Goal: Information Seeking & Learning: Learn about a topic

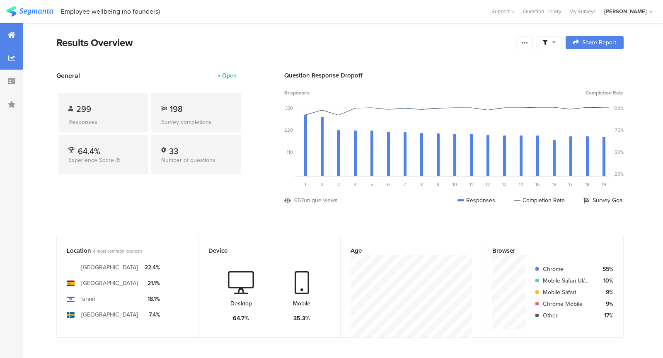
click at [13, 60] on icon at bounding box center [11, 58] width 7 height 7
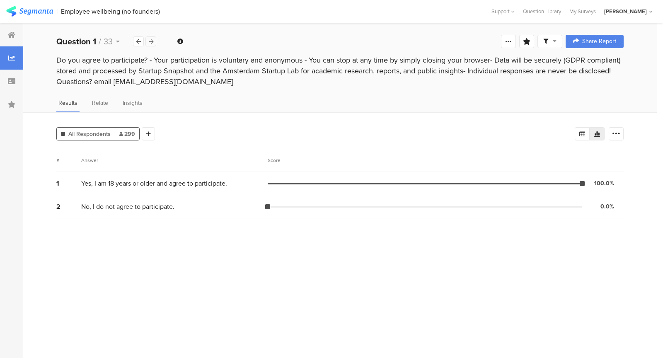
click at [149, 40] on icon at bounding box center [151, 41] width 5 height 5
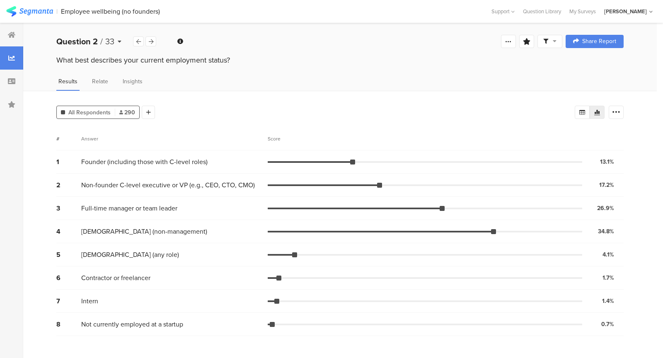
click at [118, 40] on icon at bounding box center [120, 42] width 4 height 6
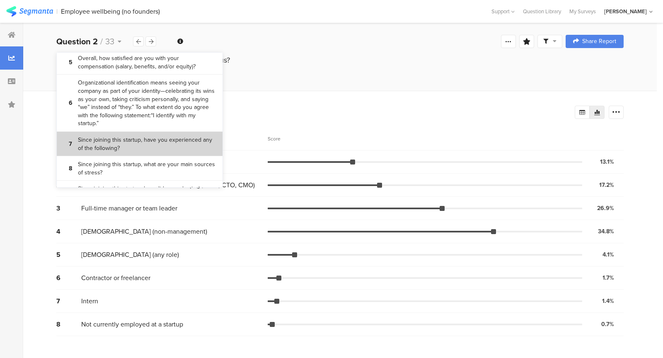
scroll to position [239, 0]
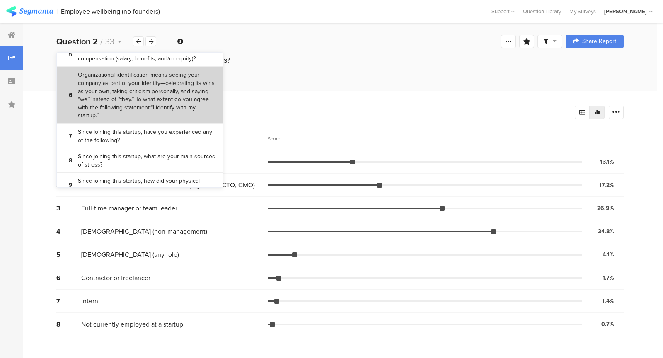
click at [164, 104] on bdi "Organizational identification means seeing your company as part of your identit…" at bounding box center [147, 95] width 138 height 49
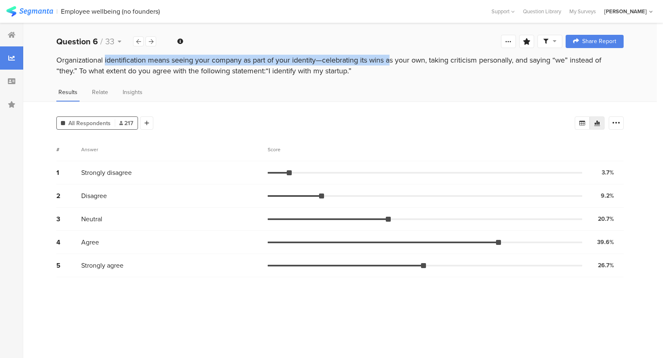
drag, startPoint x: 55, startPoint y: 58, endPoint x: 348, endPoint y: 58, distance: 292.8
click at [348, 58] on div "Organizational identification means seeing your company as part of your identit…" at bounding box center [339, 67] width 633 height 24
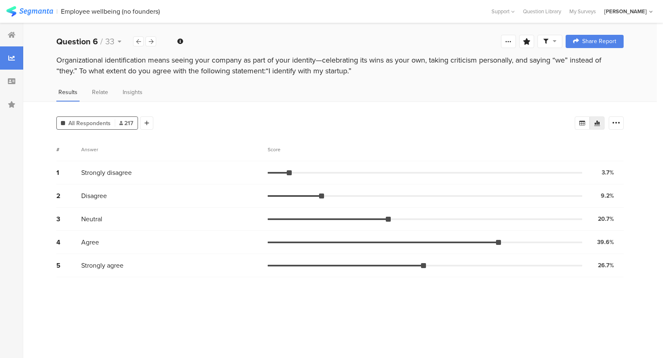
click at [354, 66] on div "Organizational identification means seeing your company as part of your identit…" at bounding box center [339, 66] width 567 height 22
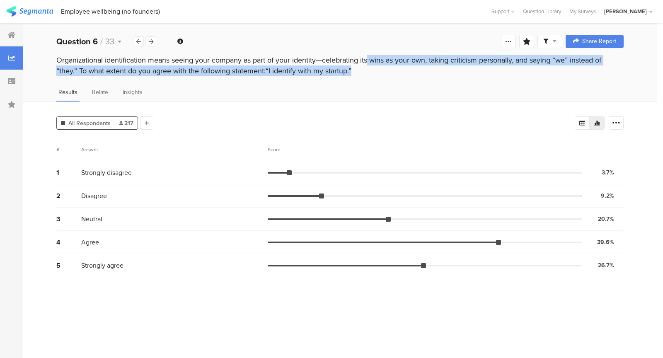
drag, startPoint x: 354, startPoint y: 66, endPoint x: 343, endPoint y: 57, distance: 14.7
click at [343, 57] on div "Organizational identification means seeing your company as part of your identit…" at bounding box center [339, 66] width 567 height 22
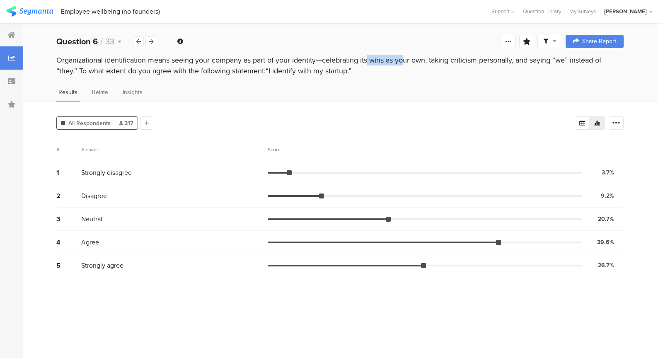
click at [343, 57] on div "Organizational identification means seeing your company as part of your identit…" at bounding box center [339, 66] width 567 height 22
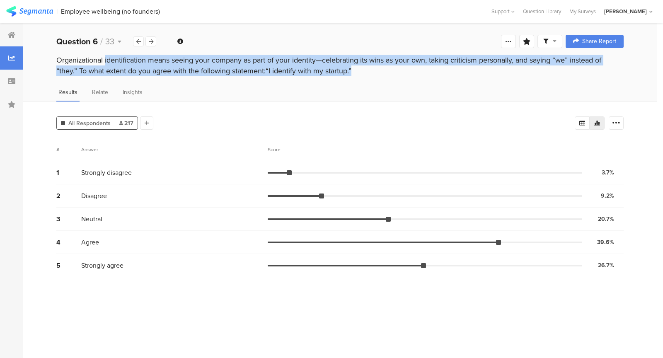
click at [343, 57] on div "Organizational identification means seeing your company as part of your identit…" at bounding box center [339, 66] width 567 height 22
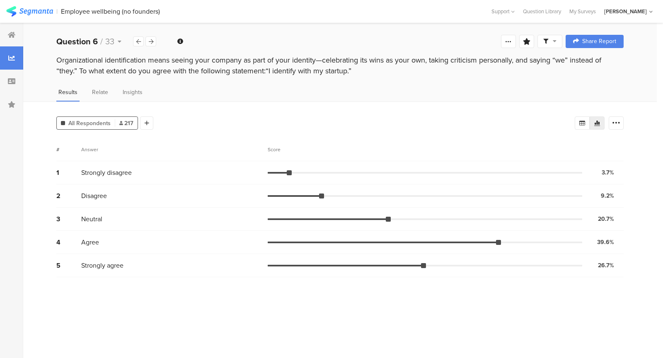
click at [347, 67] on div "Organizational identification means seeing your company as part of your identit…" at bounding box center [339, 66] width 567 height 22
click at [122, 42] on div "Question 6 / 33" at bounding box center [94, 41] width 77 height 12
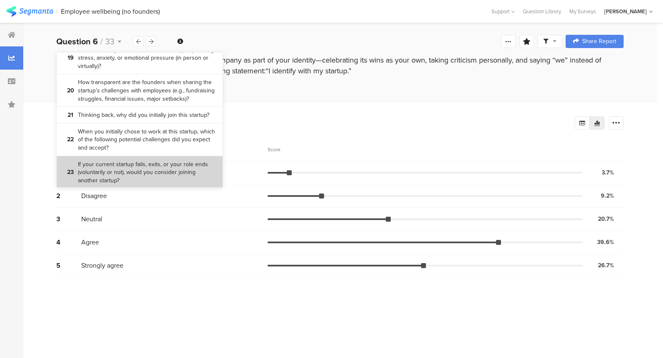
scroll to position [759, 0]
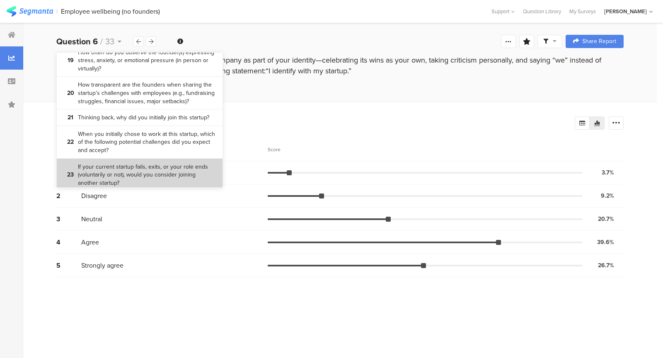
click at [144, 114] on bdi "Thinking back, why did you initially join this startup?" at bounding box center [143, 117] width 131 height 8
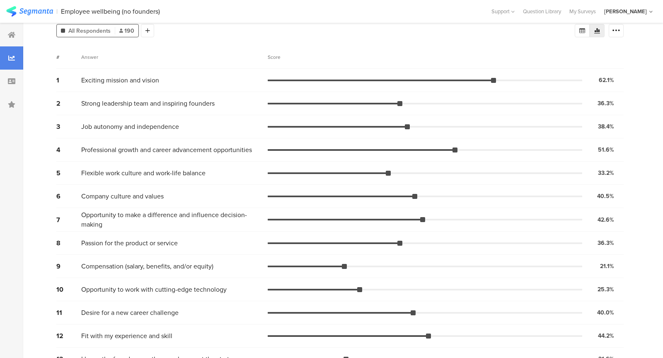
scroll to position [83, 0]
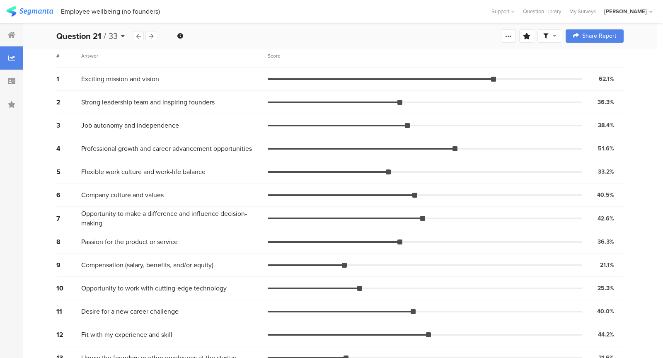
click at [123, 34] on icon at bounding box center [123, 36] width 4 height 6
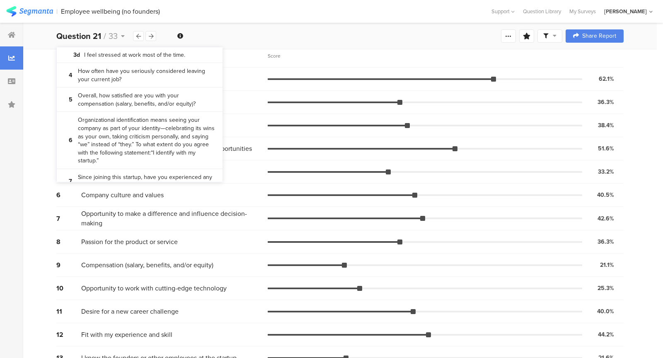
scroll to position [190, 0]
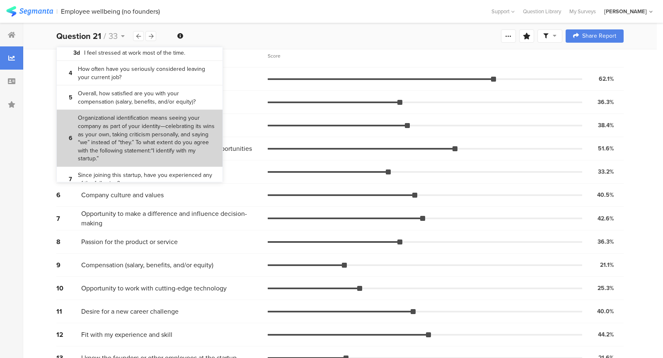
click at [149, 133] on bdi "Organizational identification means seeing your company as part of your identit…" at bounding box center [147, 138] width 138 height 49
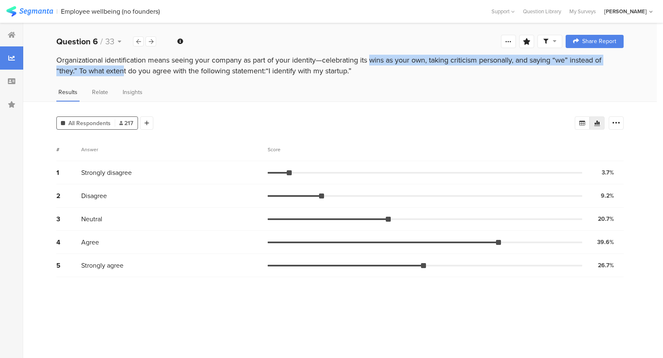
drag, startPoint x: 326, startPoint y: 61, endPoint x: 74, endPoint y: 72, distance: 252.8
click at [74, 72] on div "Organizational identification means seeing your company as part of your identit…" at bounding box center [339, 66] width 567 height 22
copy div "elebrating its wins as your own, taking criticism personally, and saying “we” i…"
